Goal: Complete application form

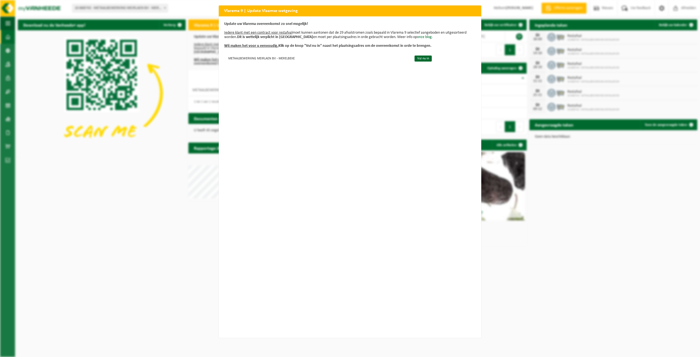
click at [596, 163] on div "Vlarema 9 | Update Vlaamse wetgeving Update uw Vlarema overeenkomst zo snel mog…" at bounding box center [350, 178] width 700 height 357
click at [291, 57] on td "METAALBEWERKING MEIRLAEN BV - MERELBEKE" at bounding box center [317, 58] width 186 height 9
click at [414, 60] on link "Vul nu in" at bounding box center [422, 58] width 17 height 6
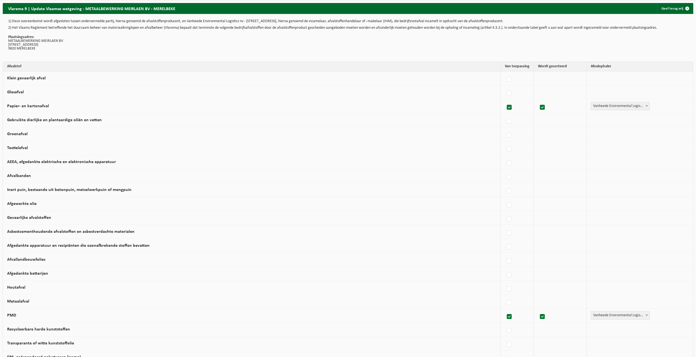
click at [603, 108] on span "Vanheede Environmental Logistics" at bounding box center [620, 106] width 59 height 8
select select "Concullega"
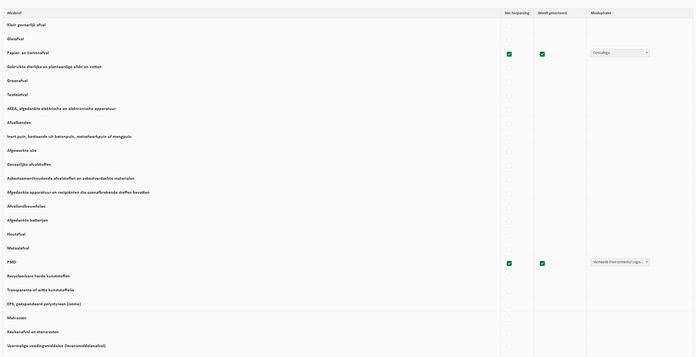
scroll to position [55, 0]
click at [624, 262] on span "Vanheede Environmental Logistics" at bounding box center [620, 261] width 59 height 8
select select "Gemeentelijke ophaling"
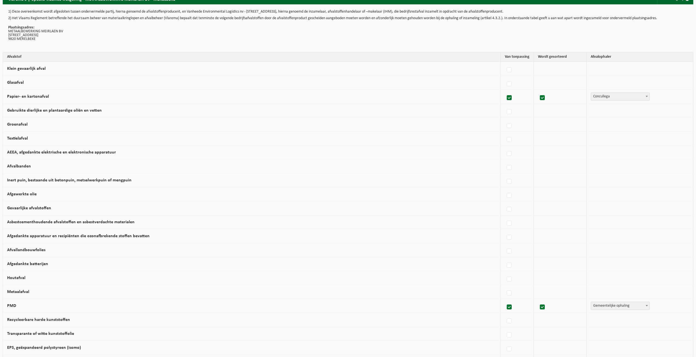
scroll to position [0, 0]
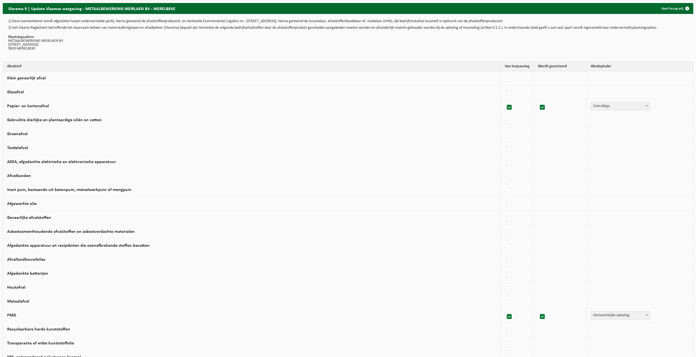
click at [51, 79] on td "Klein gevaarlijk afval" at bounding box center [252, 78] width 498 height 14
click at [505, 80] on label at bounding box center [509, 79] width 8 height 8
click at [505, 73] on input "Klein gevaarlijk afval" at bounding box center [504, 72] width 0 height 0
checkbox input "true"
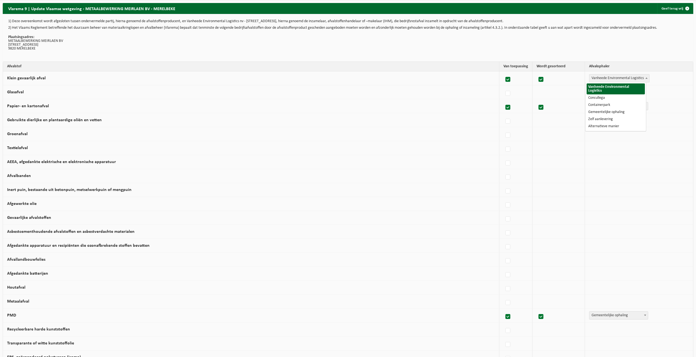
click at [607, 79] on span "Vanheede Environmental Logistics" at bounding box center [619, 78] width 60 height 8
select select "Containerpark"
click at [507, 92] on label at bounding box center [509, 93] width 8 height 8
click at [505, 87] on input "Glasafval" at bounding box center [504, 86] width 0 height 0
checkbox input "true"
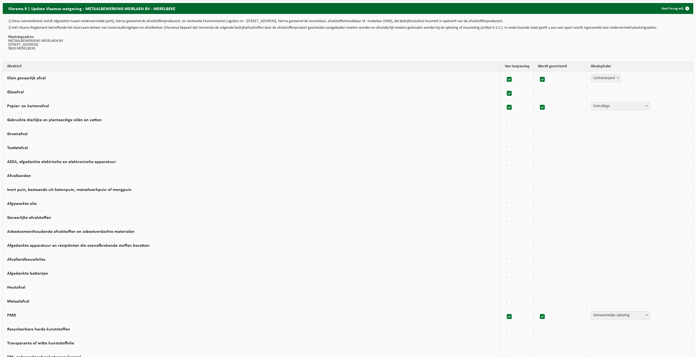
checkbox input "true"
click at [622, 92] on span "Vanheede Environmental Logistics" at bounding box center [619, 92] width 60 height 8
select select "Containerpark"
click at [135, 134] on td "Groenafval" at bounding box center [252, 134] width 498 height 14
click at [505, 135] on label at bounding box center [509, 135] width 8 height 8
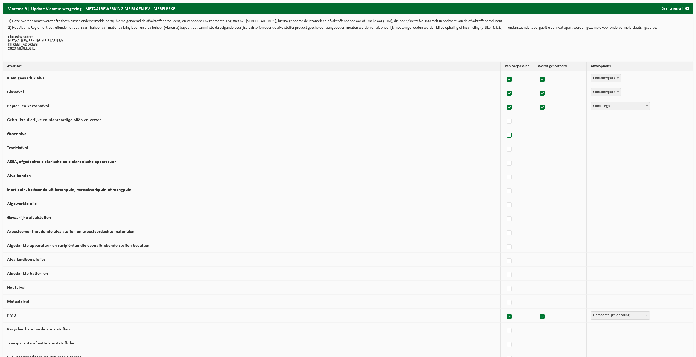
click at [504, 128] on input "Groenafval" at bounding box center [504, 128] width 0 height 0
checkbox input "true"
click at [604, 138] on span "Vanheede Environmental Logistics" at bounding box center [619, 134] width 60 height 8
select select "Containerpark"
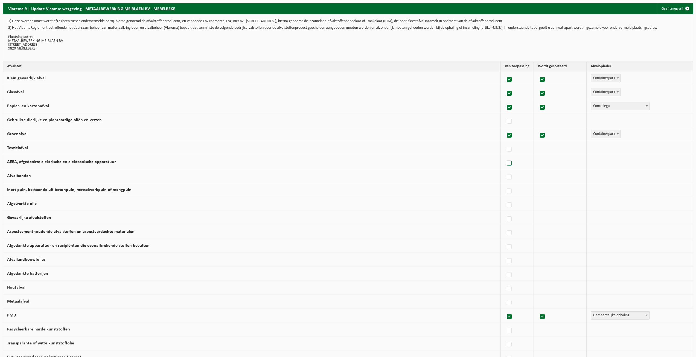
click at [506, 164] on label at bounding box center [509, 163] width 8 height 8
click at [505, 156] on input "AEEA, afgedankte elektrische en elektronische apparatuur" at bounding box center [504, 156] width 0 height 0
checkbox input "true"
click at [607, 163] on span "Vanheede Environmental Logistics" at bounding box center [619, 162] width 60 height 8
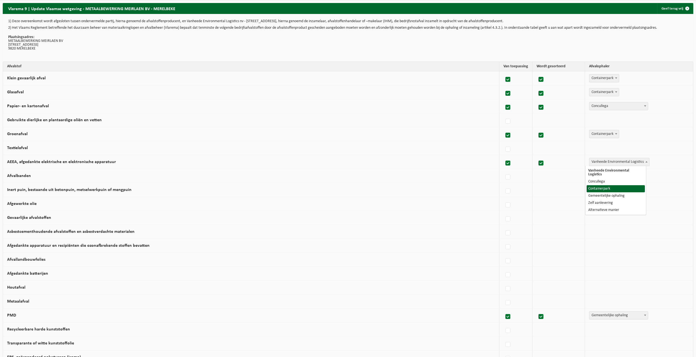
select select "Containerpark"
click at [44, 176] on td "Afvalbanden" at bounding box center [252, 176] width 498 height 14
click at [505, 192] on label at bounding box center [509, 191] width 8 height 8
click at [505, 184] on input "Inert puin, bestaande uit betonpuin, metselwerkpuin of mengpuin" at bounding box center [504, 184] width 0 height 0
checkbox input "true"
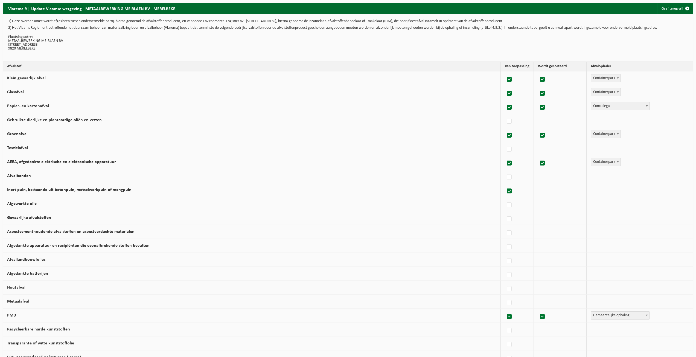
checkbox input "true"
click at [599, 190] on span "Vanheede Environmental Logistics" at bounding box center [619, 190] width 60 height 8
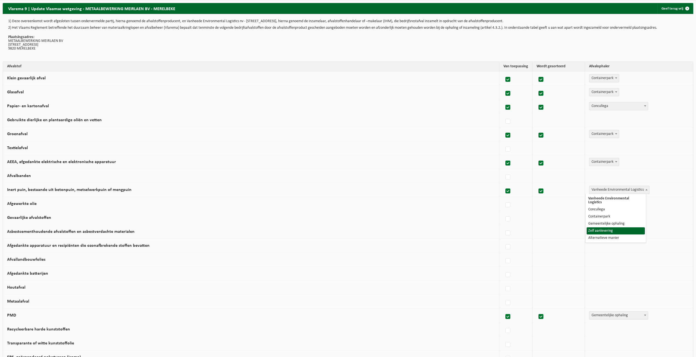
select select "Zelf aanlevering"
click at [508, 204] on label at bounding box center [509, 205] width 8 height 8
click at [505, 198] on input "Afgewerkte olie" at bounding box center [504, 198] width 0 height 0
checkbox input "true"
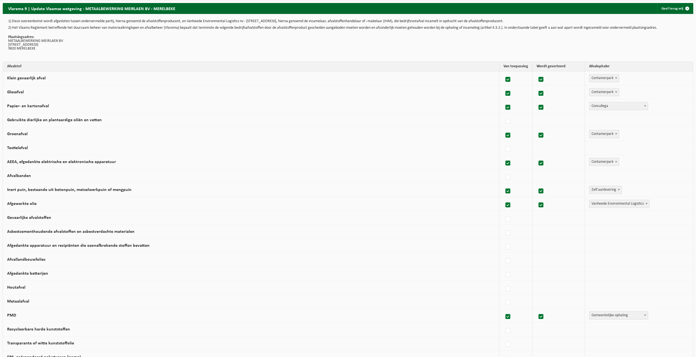
click at [593, 203] on span "Vanheede Environmental Logistics" at bounding box center [619, 204] width 60 height 8
select select "Concullega"
click at [63, 218] on td "Gevaarlijke afvalstoffen" at bounding box center [252, 218] width 498 height 14
click at [508, 219] on label at bounding box center [509, 219] width 8 height 8
click at [505, 212] on input "Gevaarlijke afvalstoffen" at bounding box center [504, 212] width 0 height 0
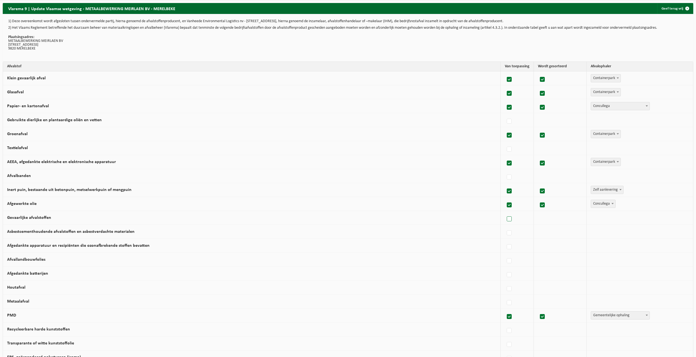
checkbox input "true"
click at [596, 217] on span "Vanheede Environmental Logistics" at bounding box center [619, 218] width 60 height 8
click at [504, 218] on label at bounding box center [508, 219] width 8 height 8
click at [503, 212] on input "Gevaarlijke afvalstoffen" at bounding box center [503, 212] width 0 height 0
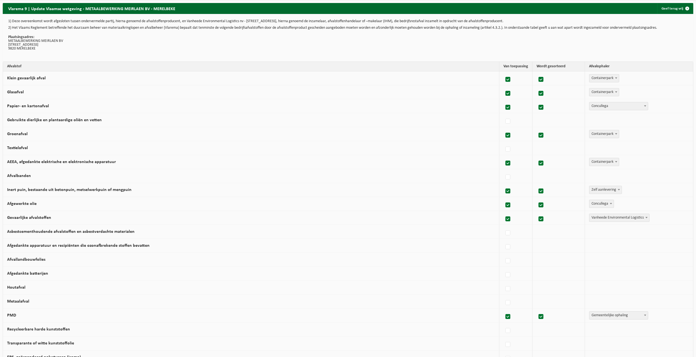
checkbox input "false"
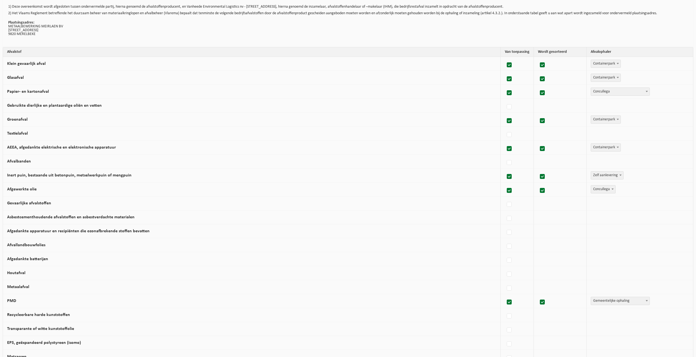
scroll to position [27, 0]
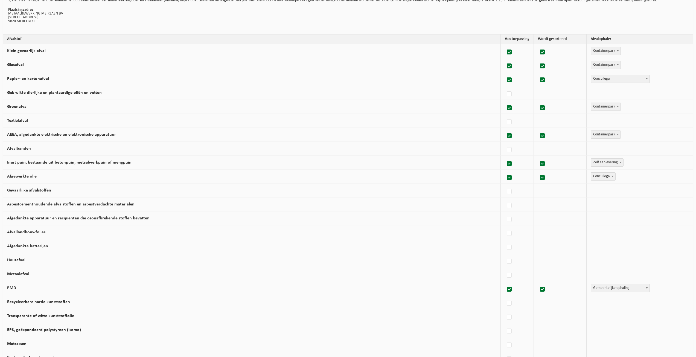
click at [382, 256] on td "Houtafval" at bounding box center [252, 260] width 498 height 14
click at [508, 246] on label at bounding box center [509, 247] width 8 height 8
click at [505, 241] on input "Afgedankte batterijen" at bounding box center [504, 240] width 0 height 0
checkbox input "true"
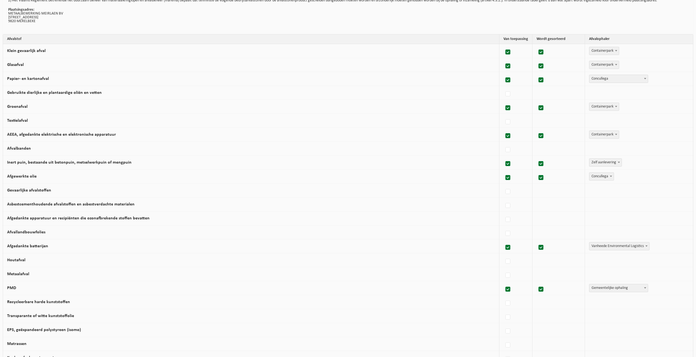
click at [594, 246] on span "Vanheede Environmental Logistics" at bounding box center [619, 246] width 60 height 8
click at [594, 248] on span "Concullega" at bounding box center [603, 246] width 24 height 8
click at [606, 247] on span "Concullega" at bounding box center [603, 246] width 24 height 8
click at [610, 247] on span at bounding box center [612, 245] width 5 height 7
select select "Zelf aanlevering"
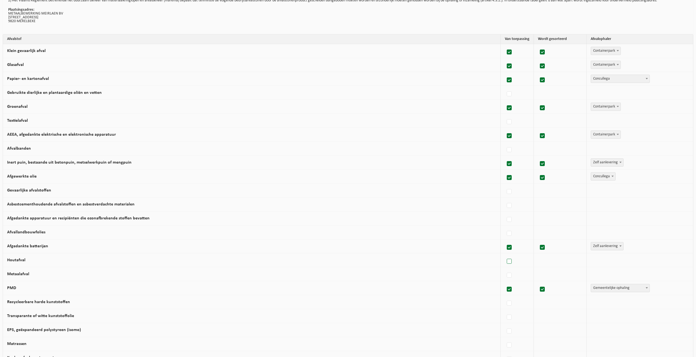
click at [509, 262] on label at bounding box center [509, 261] width 8 height 8
click at [505, 255] on input "Houtafval" at bounding box center [504, 254] width 0 height 0
checkbox input "true"
click at [590, 259] on span "Vanheede Environmental Logistics" at bounding box center [619, 260] width 60 height 8
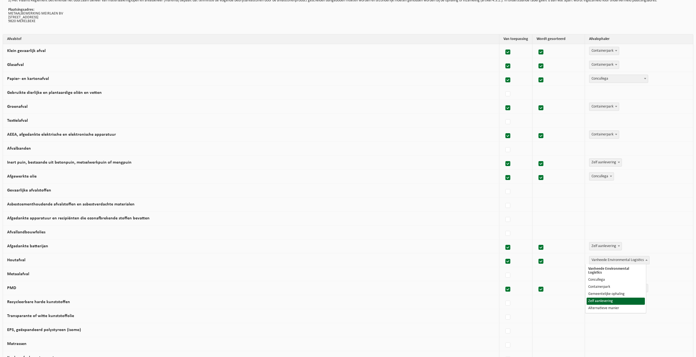
select select "Zelf aanlevering"
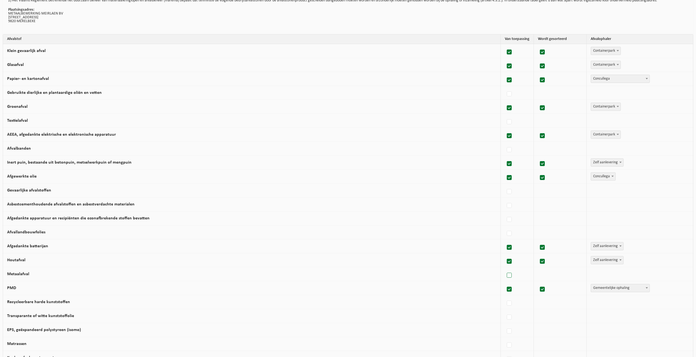
click at [505, 276] on label at bounding box center [509, 275] width 8 height 8
click at [504, 268] on input "Metaalafval" at bounding box center [504, 268] width 0 height 0
checkbox input "true"
click at [606, 276] on span "Vanheede Environmental Logistics" at bounding box center [619, 274] width 60 height 8
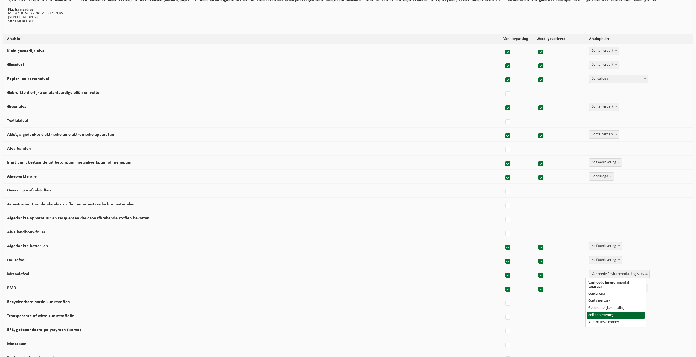
select select "Zelf aanlevering"
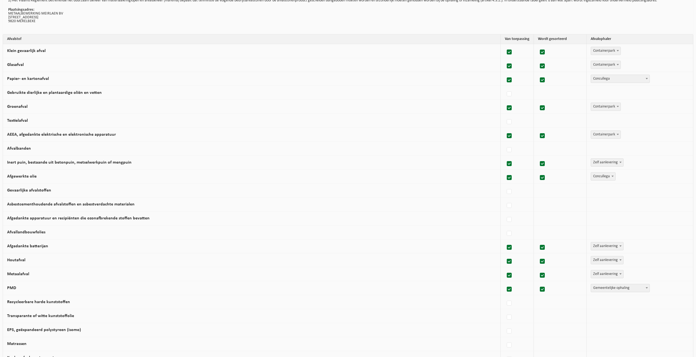
click at [651, 244] on div "Vanheede Environmental Logistics Concullega Containerpark Gemeentelijke ophalin…" at bounding box center [637, 246] width 95 height 8
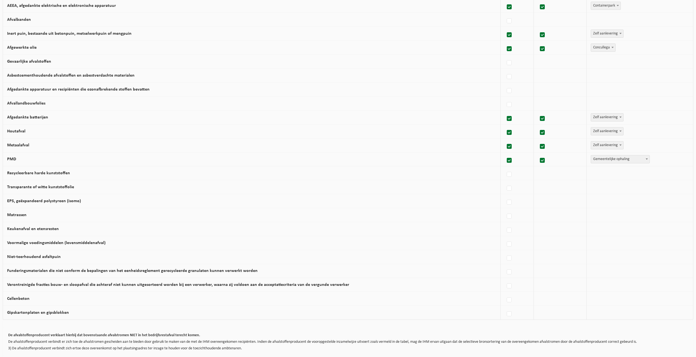
scroll to position [182, 0]
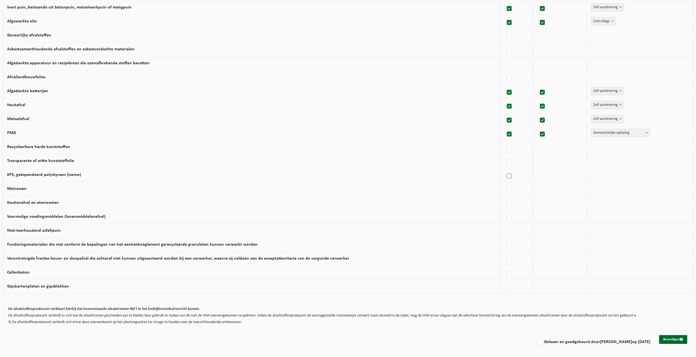
click at [505, 175] on label at bounding box center [509, 176] width 8 height 8
click at [505, 169] on input "EPS, geëxpandeerd polystyreen (isomo)" at bounding box center [504, 169] width 0 height 0
checkbox input "true"
click at [594, 175] on span "Vanheede Environmental Logistics" at bounding box center [619, 175] width 60 height 8
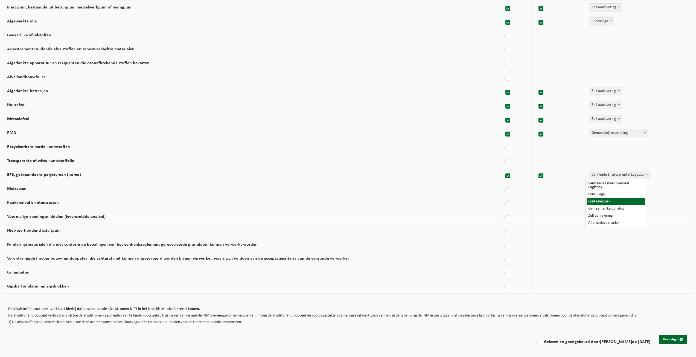
select select "Containerpark"
click at [666, 339] on button "Bevestigen" at bounding box center [673, 339] width 28 height 9
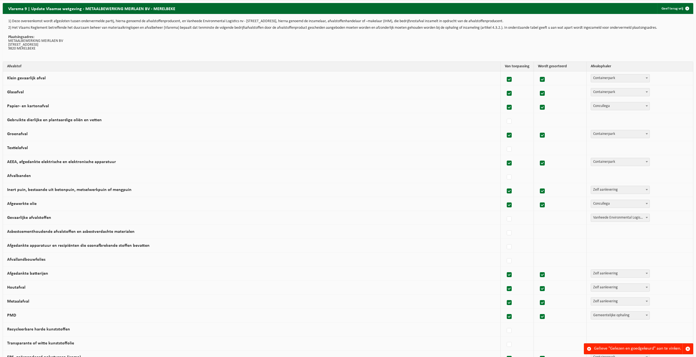
scroll to position [182, 0]
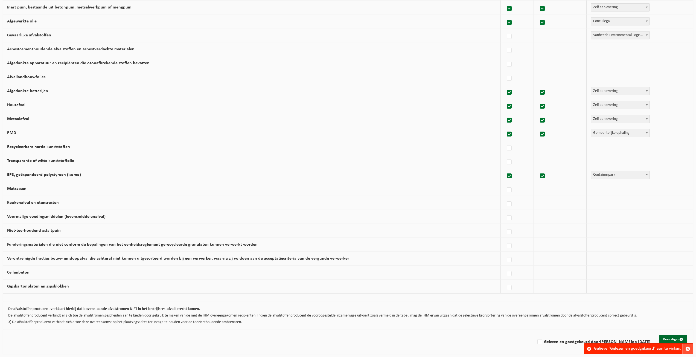
click at [689, 350] on span "button" at bounding box center [687, 348] width 5 height 5
click at [536, 343] on label "Gelezen en goedgekeurd door TOMAS MEIRLAEN op 29/09/25" at bounding box center [593, 342] width 114 height 8
click at [535, 335] on input "Gelezen en goedgekeurd door TOMAS MEIRLAEN op 29/09/25" at bounding box center [535, 335] width 0 height 0
checkbox input "true"
click at [671, 336] on button "Bevestigen" at bounding box center [673, 339] width 28 height 9
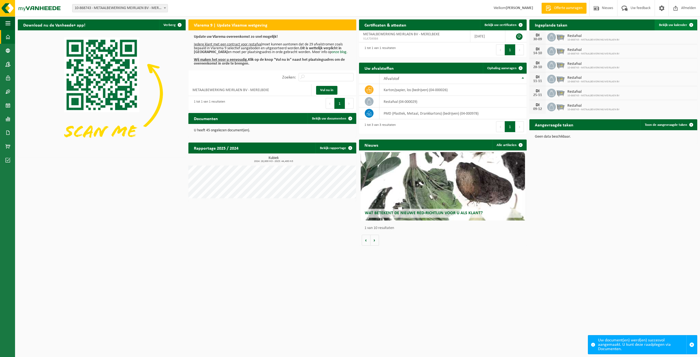
click at [683, 24] on span "Bekijk uw kalender" at bounding box center [673, 25] width 28 height 4
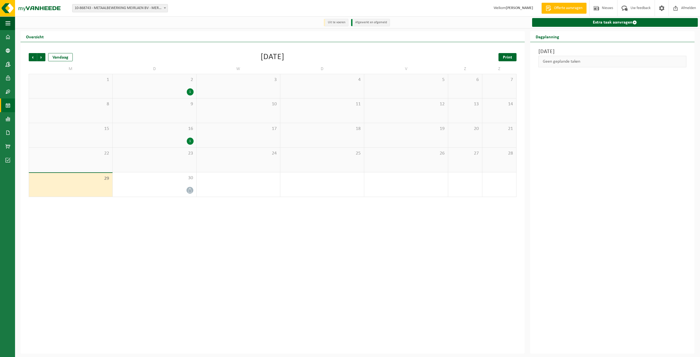
click at [512, 60] on span "Print" at bounding box center [507, 57] width 9 height 4
click at [40, 58] on span "Volgende" at bounding box center [41, 57] width 8 height 8
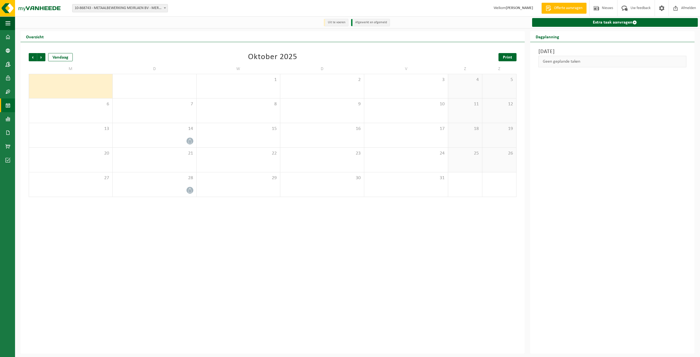
click at [510, 57] on span "Print" at bounding box center [507, 57] width 9 height 4
